Goal: Information Seeking & Learning: Find specific fact

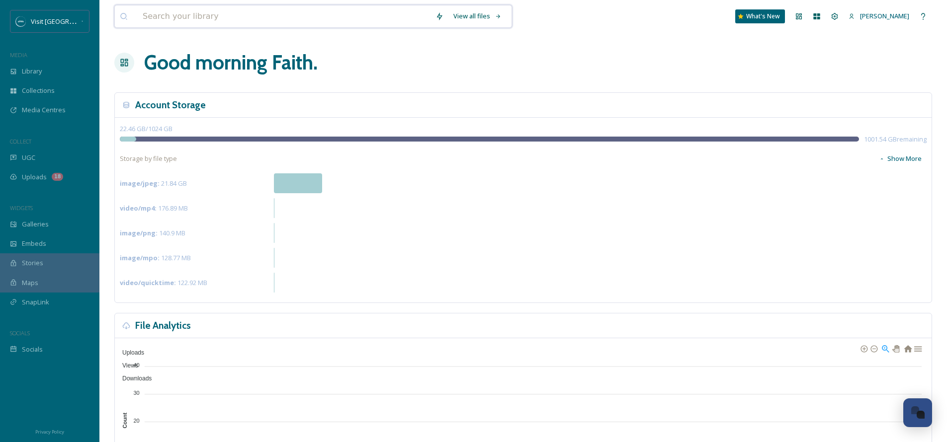
click at [177, 21] on input at bounding box center [284, 16] width 293 height 22
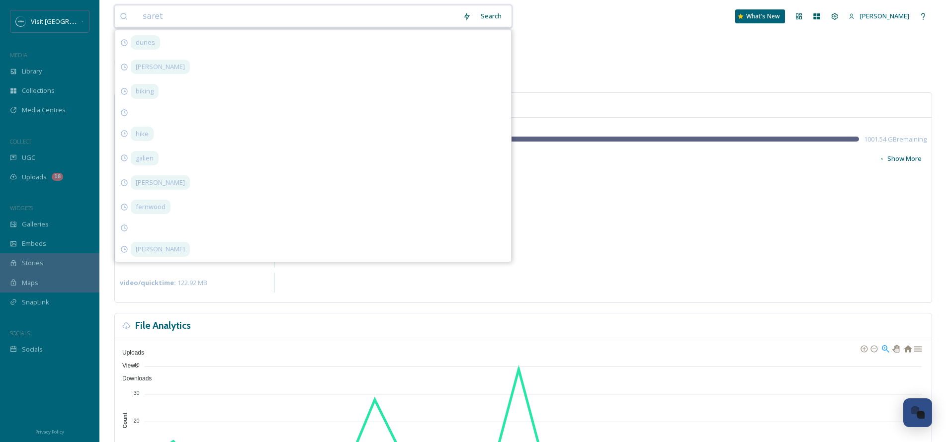
type input "sarett"
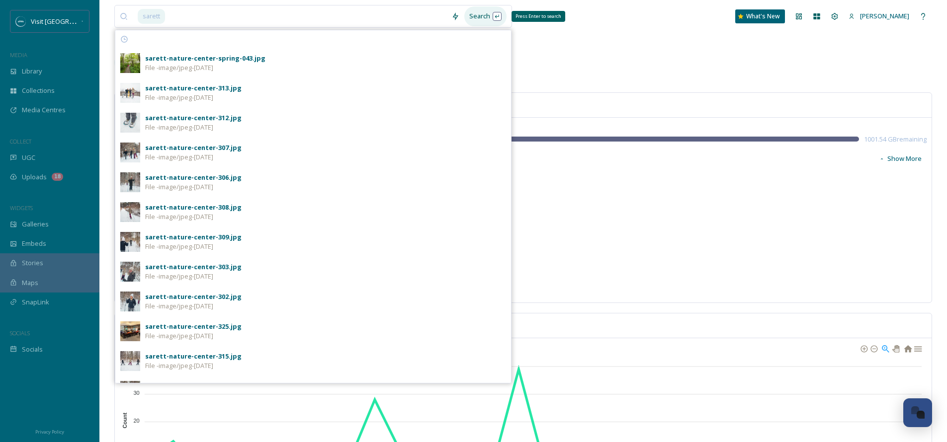
click at [495, 20] on div "Search Press Enter to search" at bounding box center [485, 15] width 42 height 19
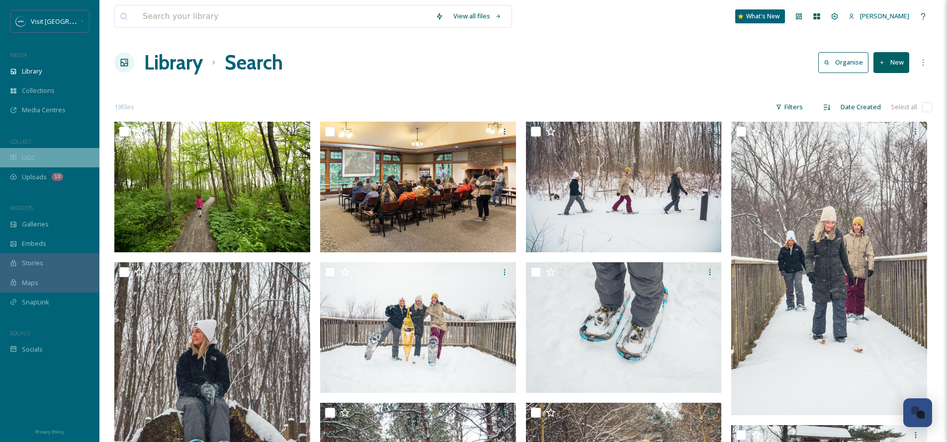
click at [38, 157] on div "UGC" at bounding box center [49, 157] width 99 height 19
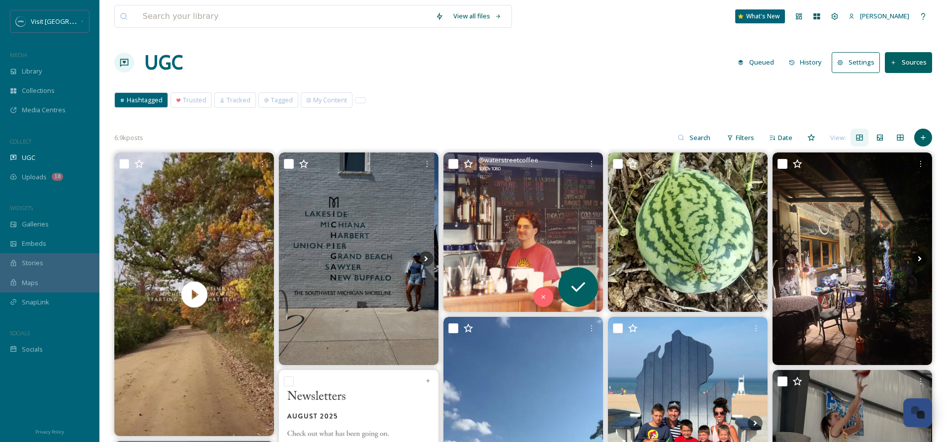
click at [527, 159] on span "@ waterstreetcoffee" at bounding box center [508, 160] width 60 height 9
click at [500, 237] on img at bounding box center [522, 232] width 159 height 159
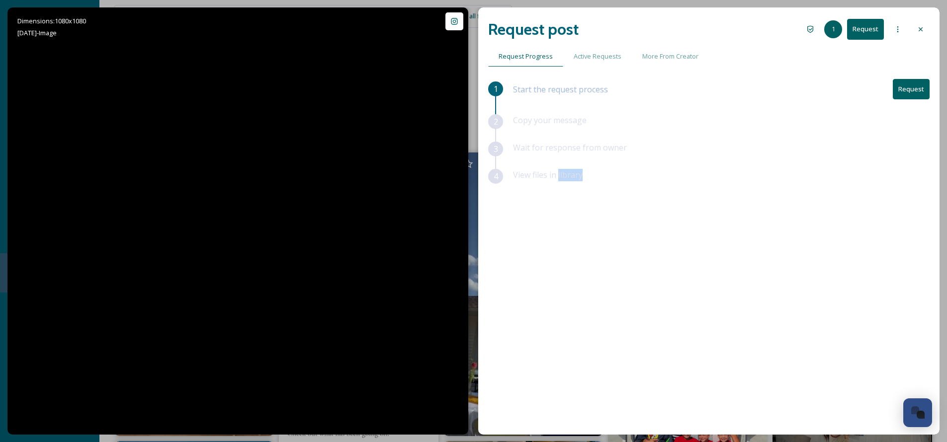
click at [500, 237] on div "1 Start the request process Request 2 Copy your message 3 Wait for response fro…" at bounding box center [708, 231] width 441 height 304
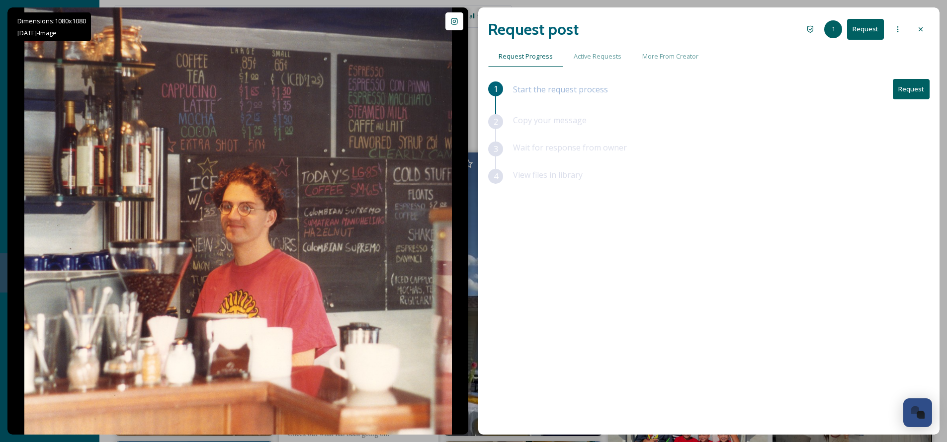
click at [540, 236] on div "1 Start the request process Request 2 Copy your message 3 Wait for response fro…" at bounding box center [708, 231] width 441 height 304
click at [582, 55] on span "Active Requests" at bounding box center [597, 56] width 48 height 9
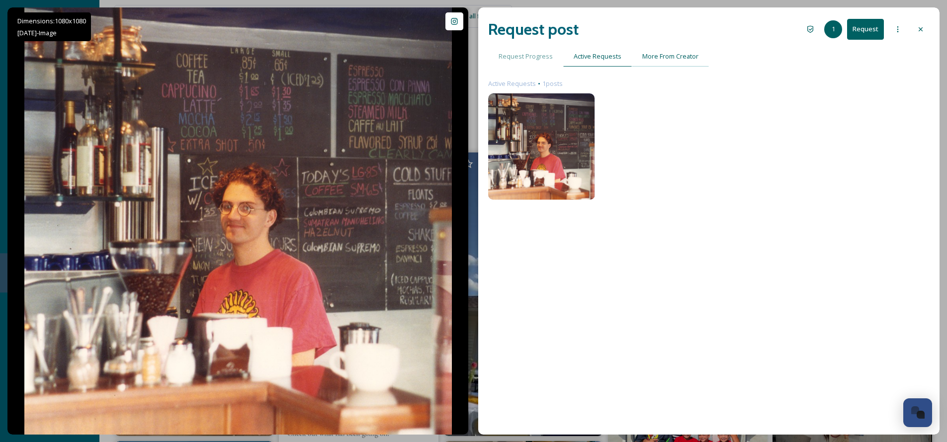
click at [675, 54] on span "More From Creator" at bounding box center [670, 56] width 56 height 9
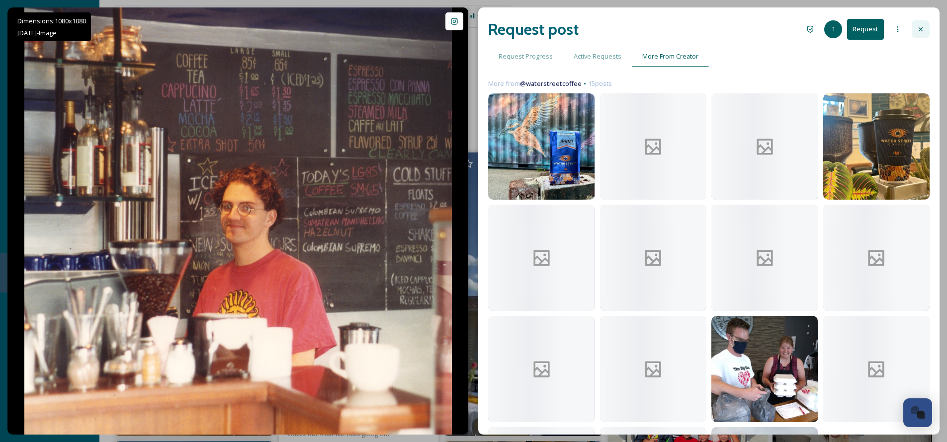
click at [923, 27] on icon at bounding box center [920, 29] width 8 height 8
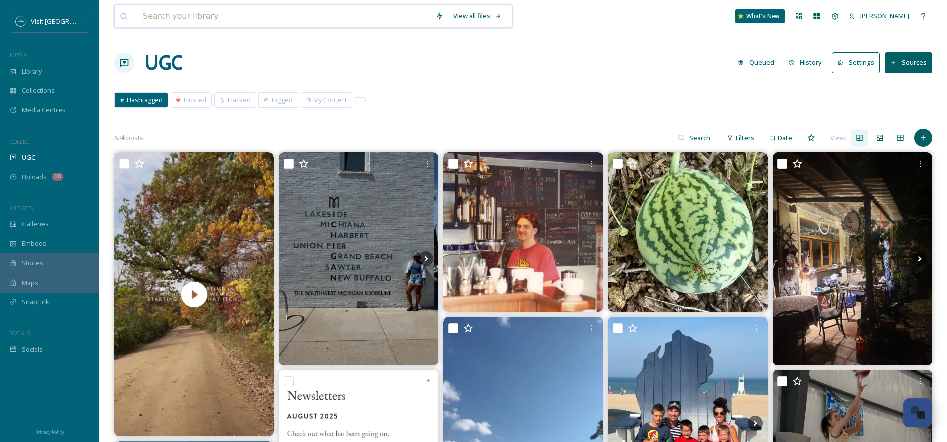
click at [207, 17] on input at bounding box center [284, 16] width 293 height 22
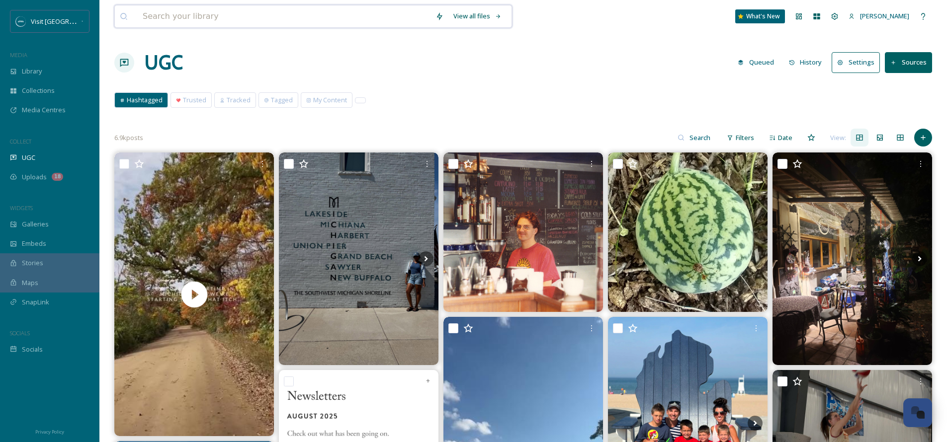
click at [241, 13] on input at bounding box center [284, 16] width 293 height 22
type input "sarett"
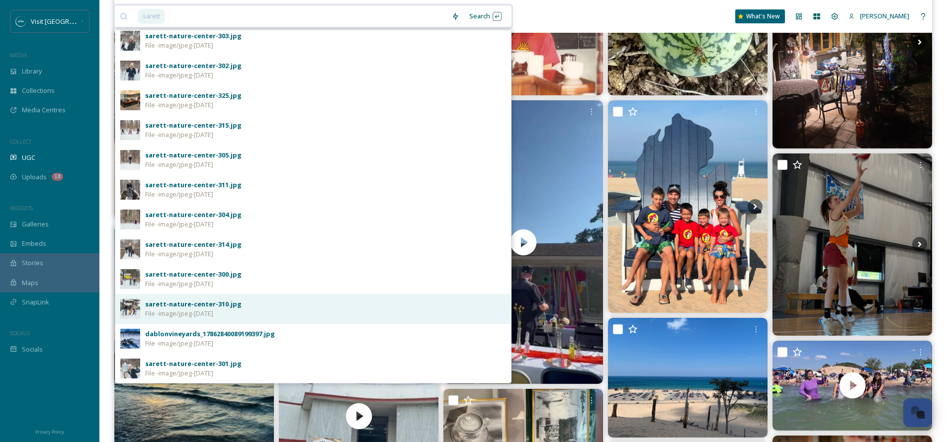
scroll to position [223, 0]
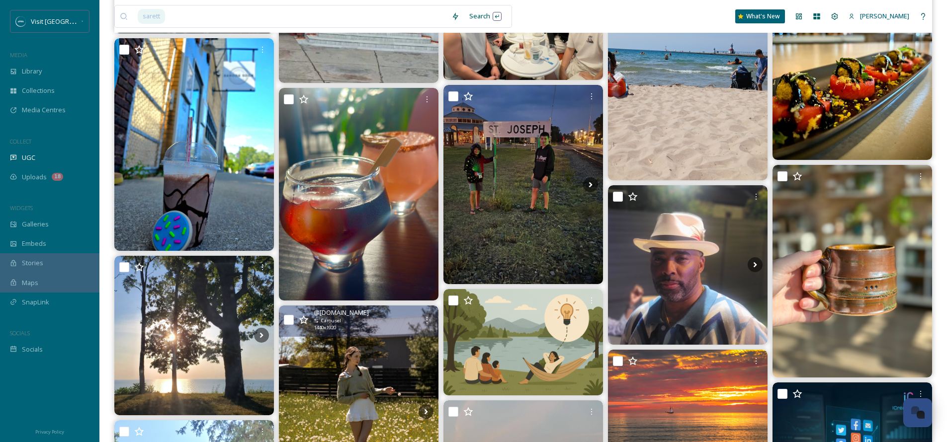
scroll to position [843, 0]
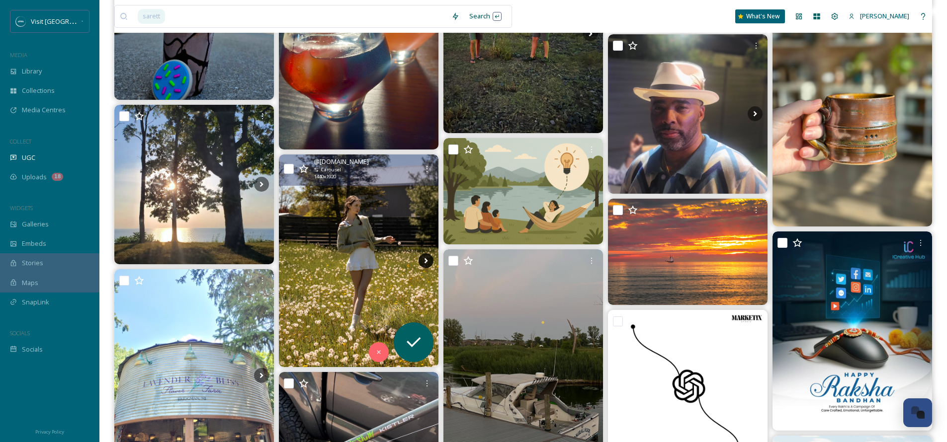
click at [424, 258] on icon at bounding box center [425, 260] width 15 height 15
click at [425, 260] on icon at bounding box center [425, 260] width 15 height 15
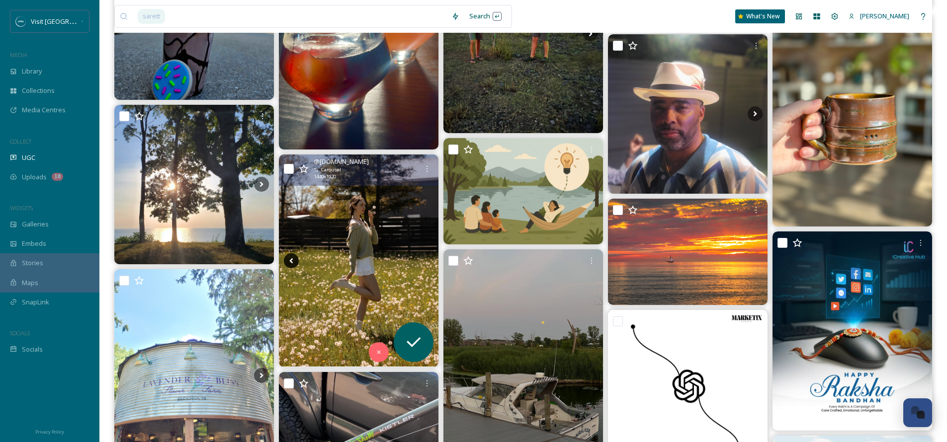
click at [292, 260] on icon at bounding box center [291, 260] width 15 height 15
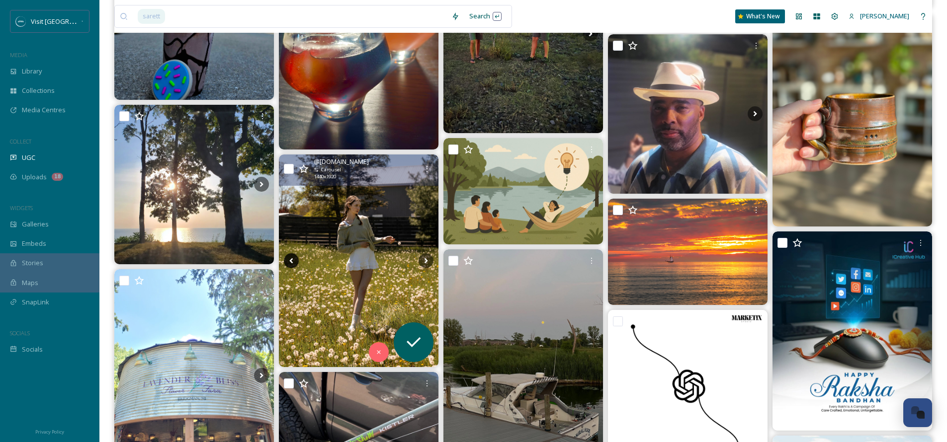
click at [292, 260] on icon at bounding box center [291, 260] width 15 height 15
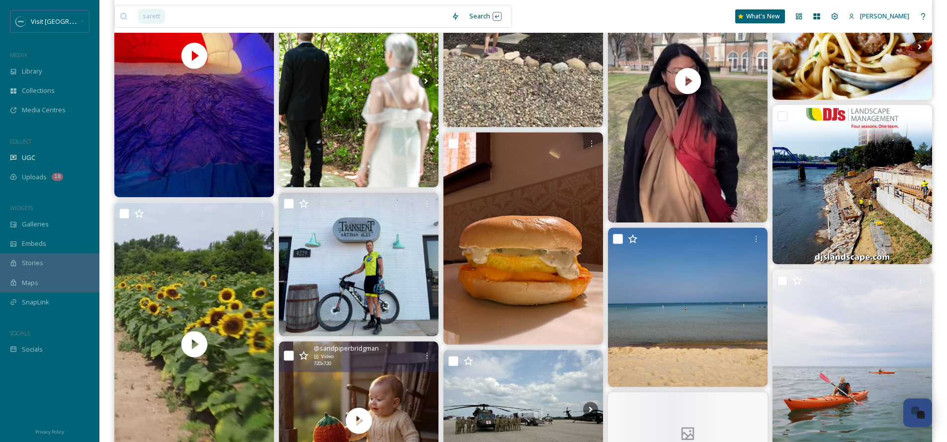
scroll to position [4245, 0]
